Goal: Transaction & Acquisition: Purchase product/service

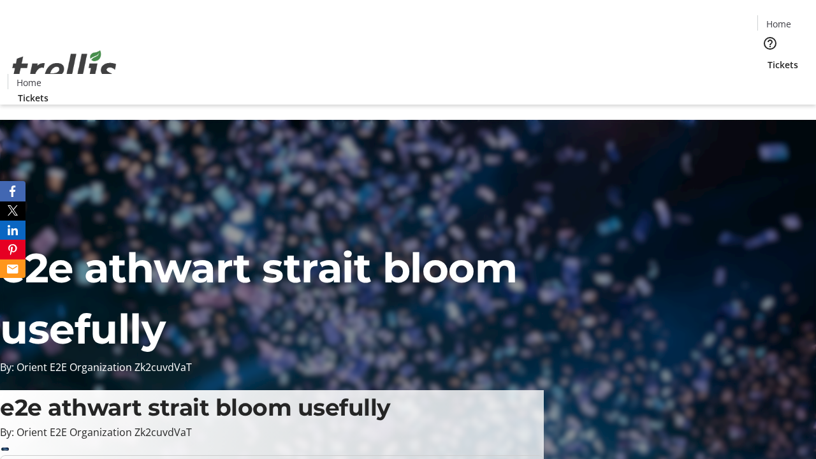
click at [768, 58] on span "Tickets" at bounding box center [783, 64] width 31 height 13
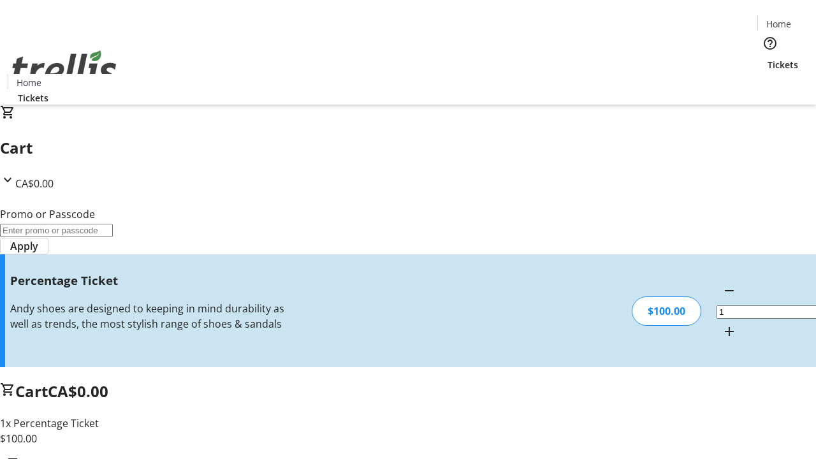
type input "BAR"
